Goal: Find specific page/section: Find specific page/section

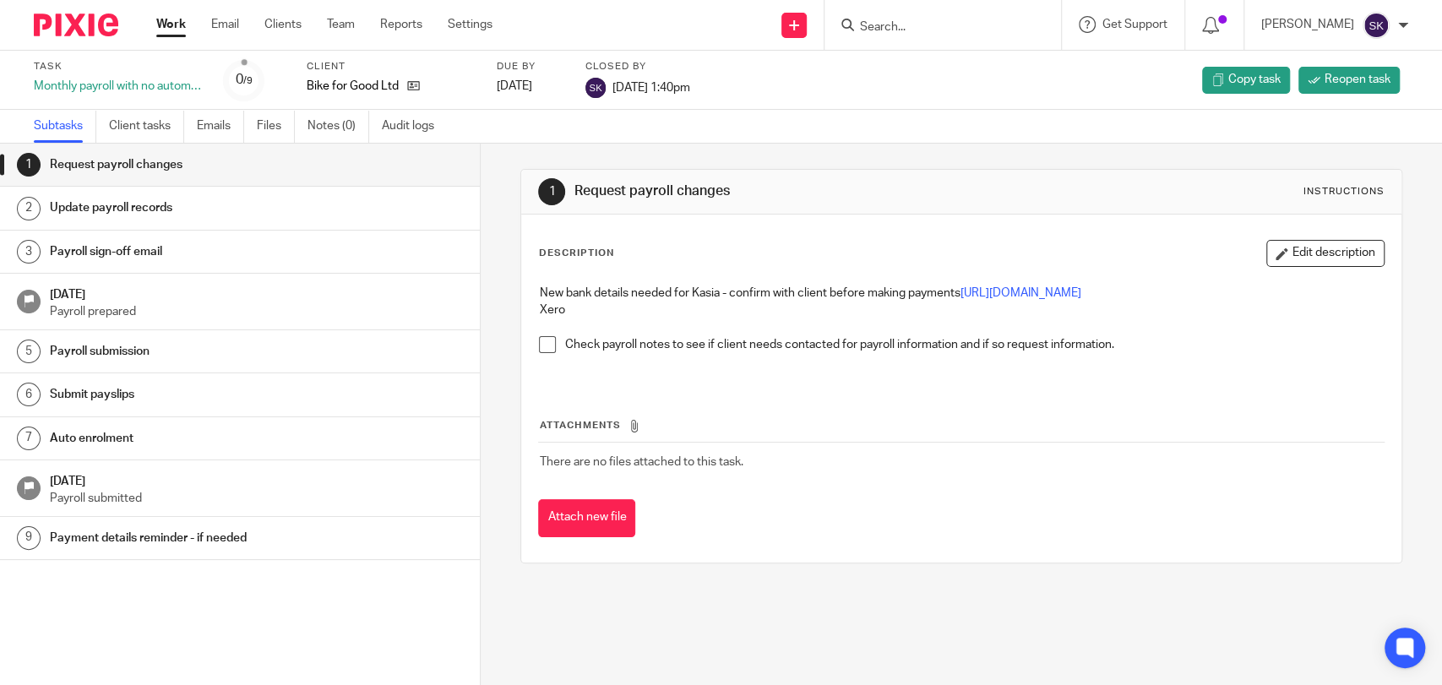
click at [932, 39] on div at bounding box center [942, 25] width 236 height 50
click at [917, 26] on input "Search" at bounding box center [934, 27] width 152 height 15
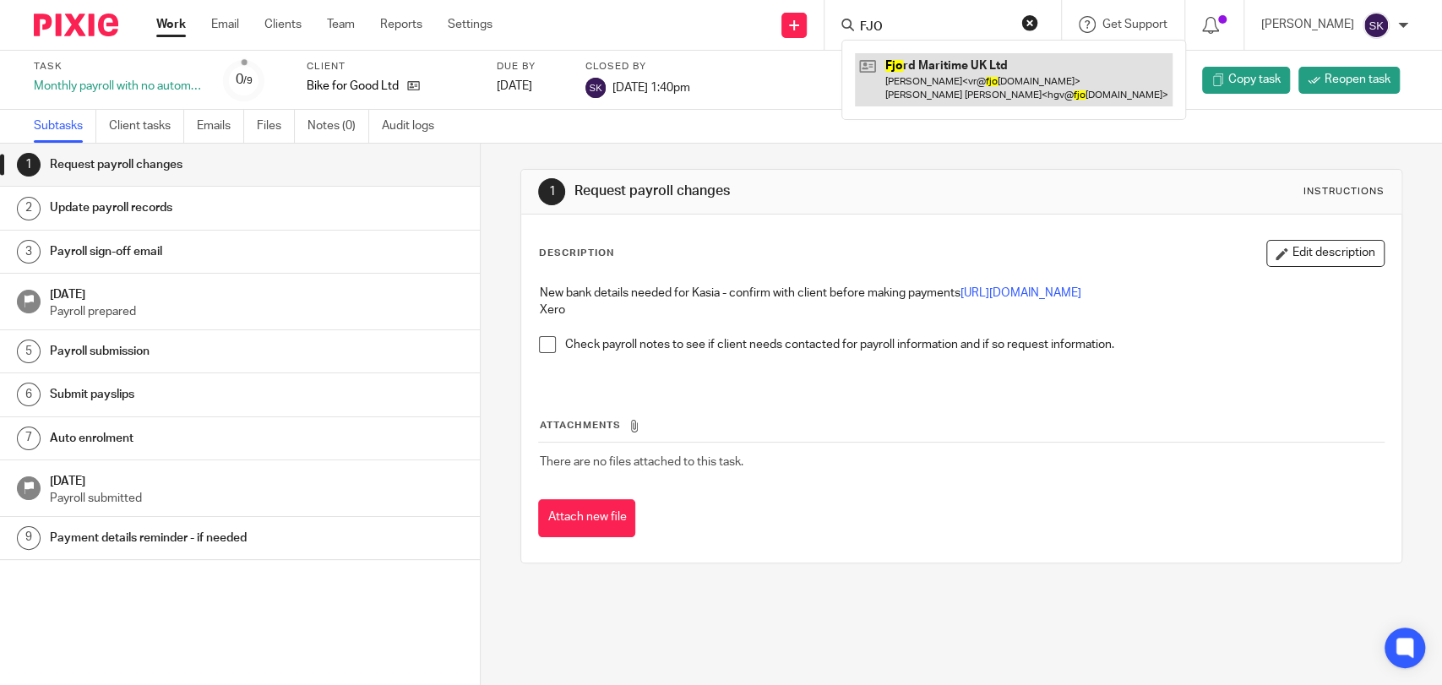
type input "FJO"
click at [972, 76] on link at bounding box center [1014, 79] width 318 height 52
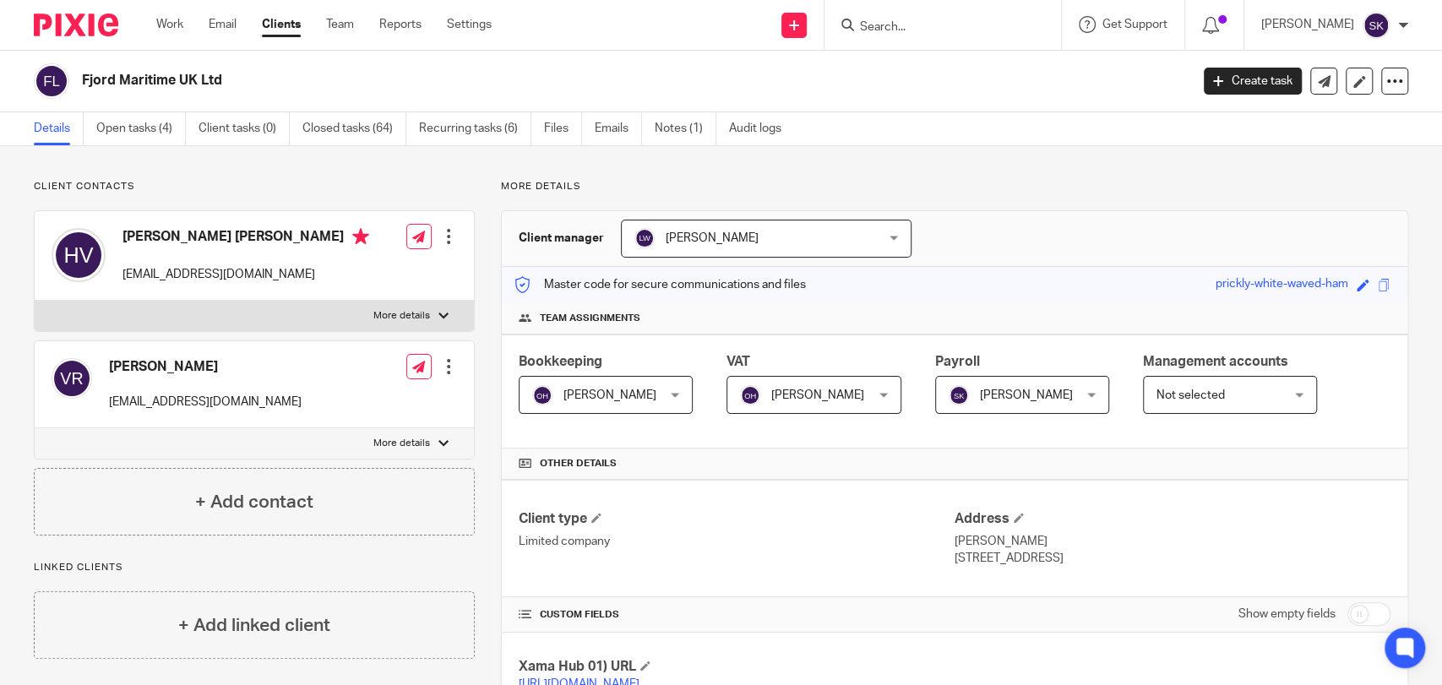
click at [270, 68] on div "Fjord Maritime UK Ltd" at bounding box center [606, 80] width 1144 height 35
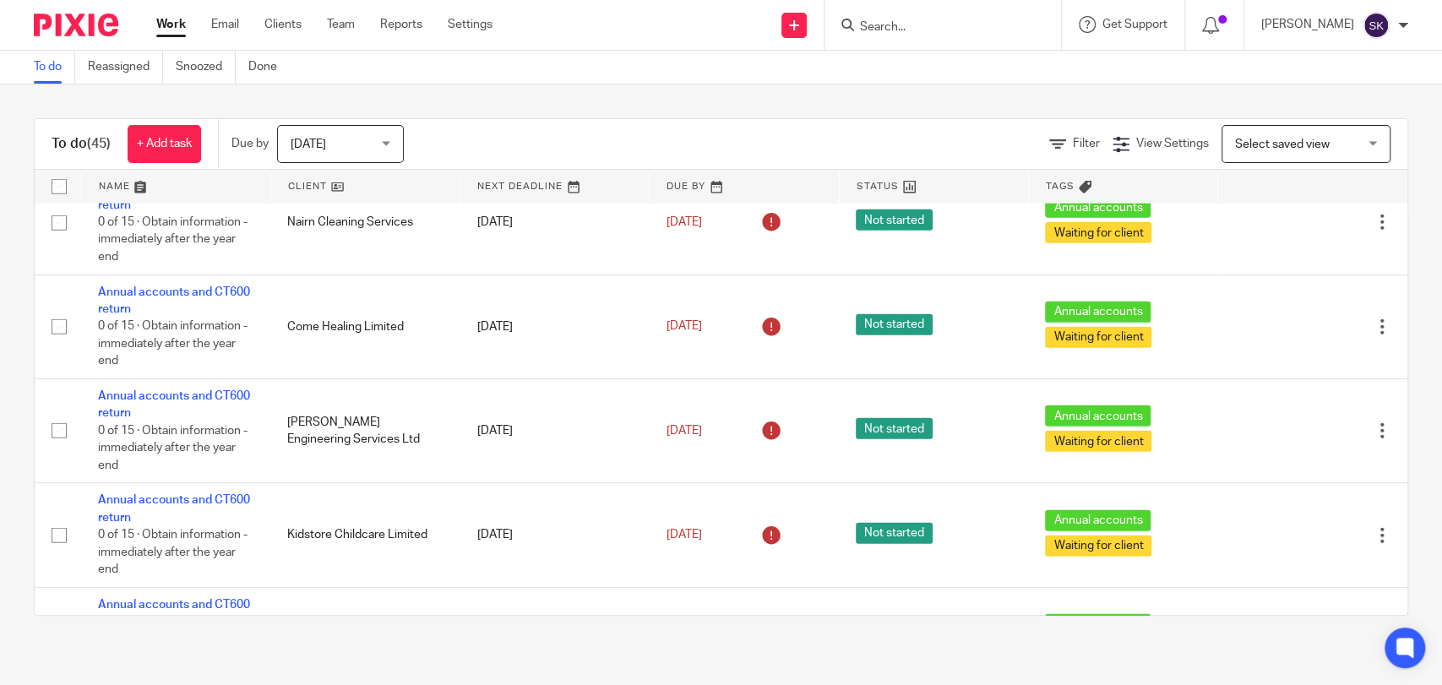
scroll to position [2930, 0]
